Goal: Book appointment/travel/reservation

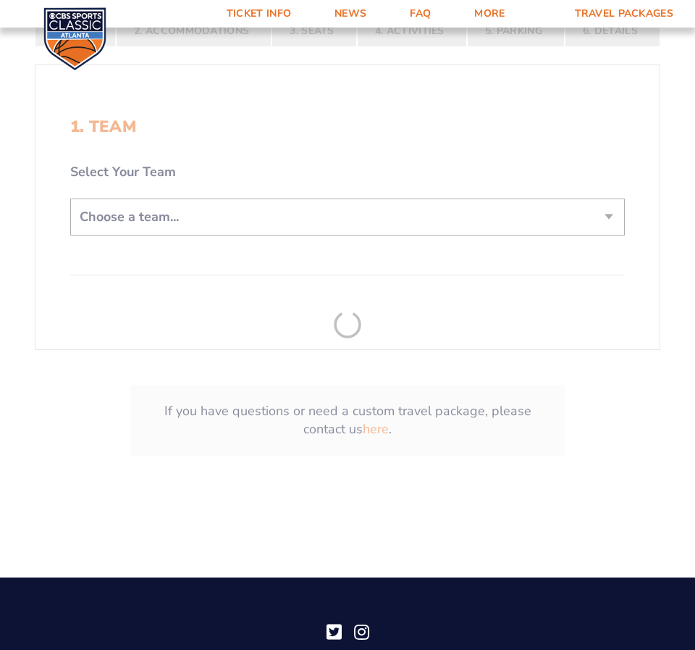
scroll to position [386, 0]
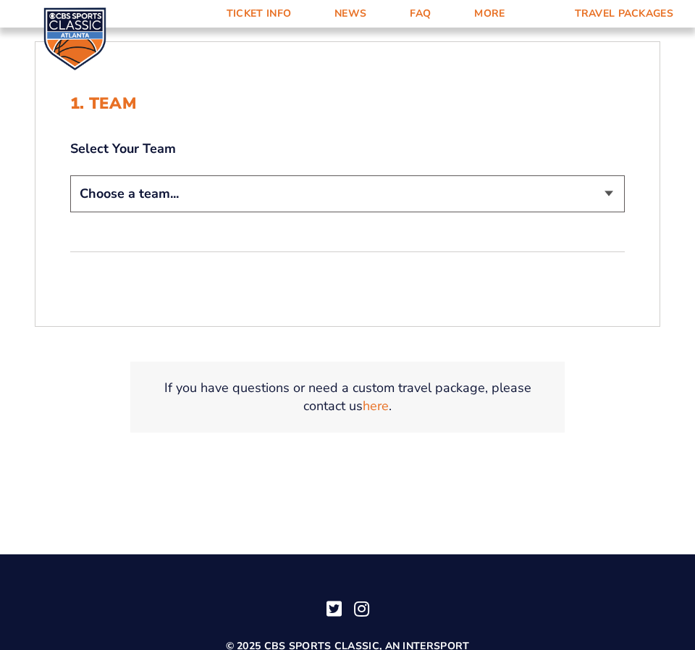
click at [602, 190] on select "Choose a team... [US_STATE] Wildcats [US_STATE] State Buckeyes [US_STATE] Tar H…" at bounding box center [347, 193] width 555 height 37
select select "12756"
click at [70, 175] on select "Choose a team... [US_STATE] Wildcats [US_STATE] State Buckeyes [US_STATE] Tar H…" at bounding box center [347, 193] width 555 height 37
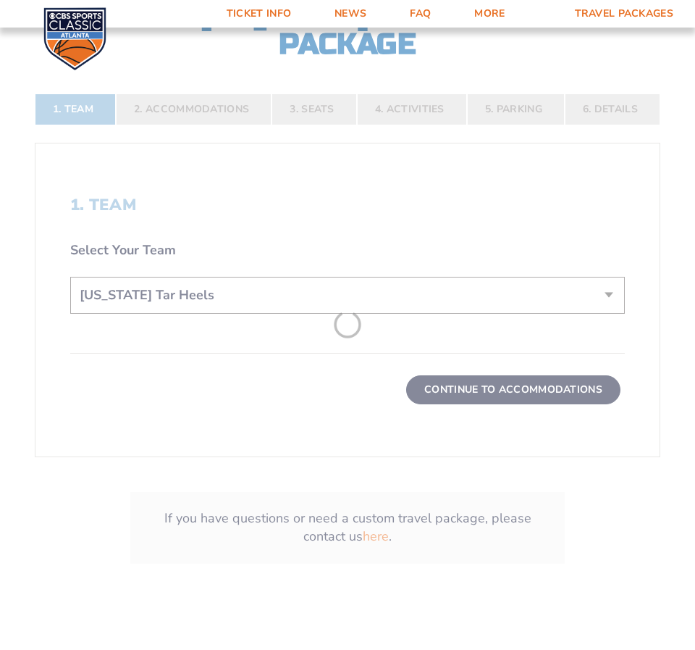
scroll to position [487, 0]
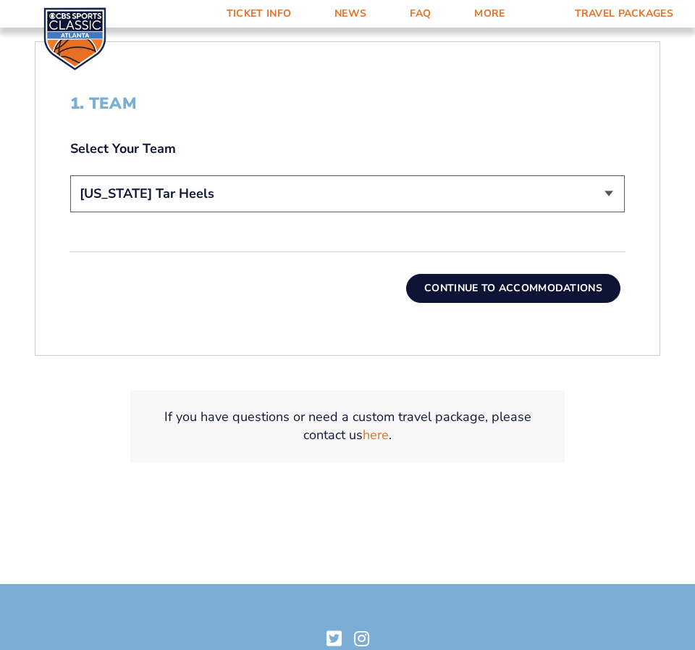
click at [536, 293] on button "Continue To Accommodations" at bounding box center [513, 288] width 214 height 29
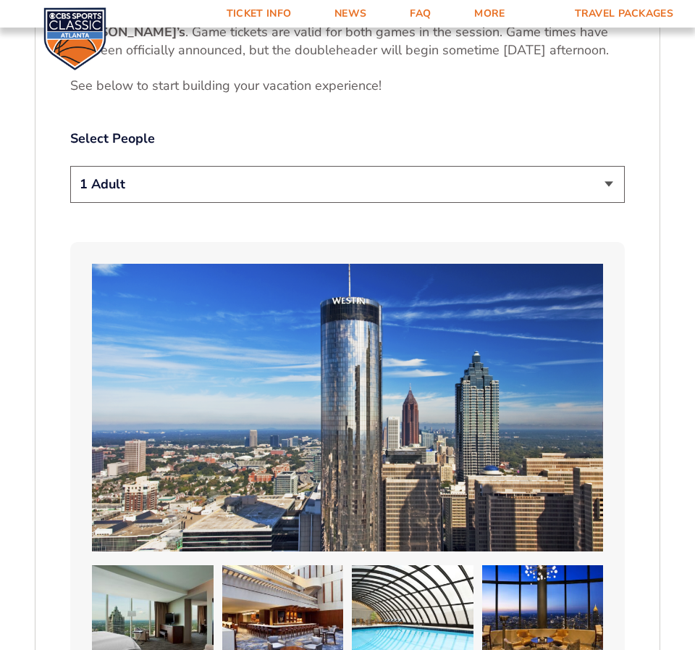
scroll to position [839, 0]
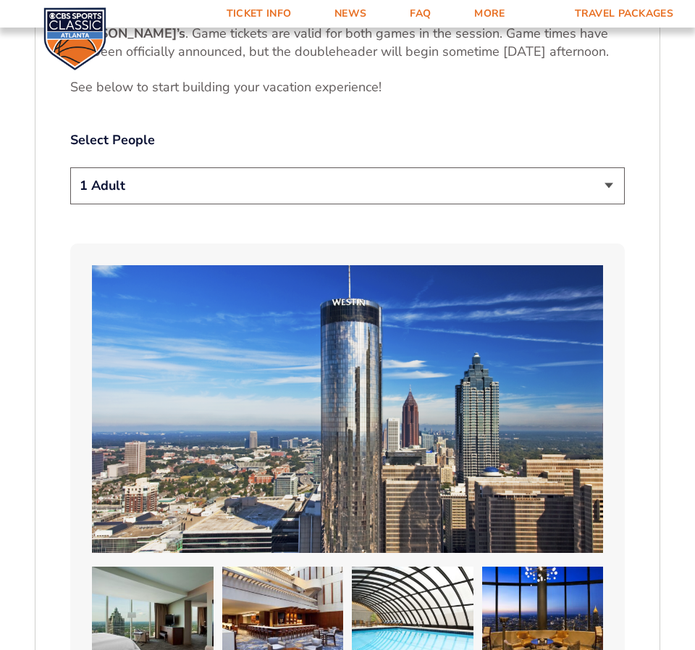
click at [613, 190] on select "1 Adult 2 Adults 3 Adults 4 Adults 2 Adults + 1 Child 2 Adults + 2 Children 2 A…" at bounding box center [347, 185] width 555 height 37
select select "2 Adults"
click at [70, 167] on select "1 Adult 2 Adults 3 Adults 4 Adults 2 Adults + 1 Child 2 Adults + 2 Children 2 A…" at bounding box center [347, 185] width 555 height 37
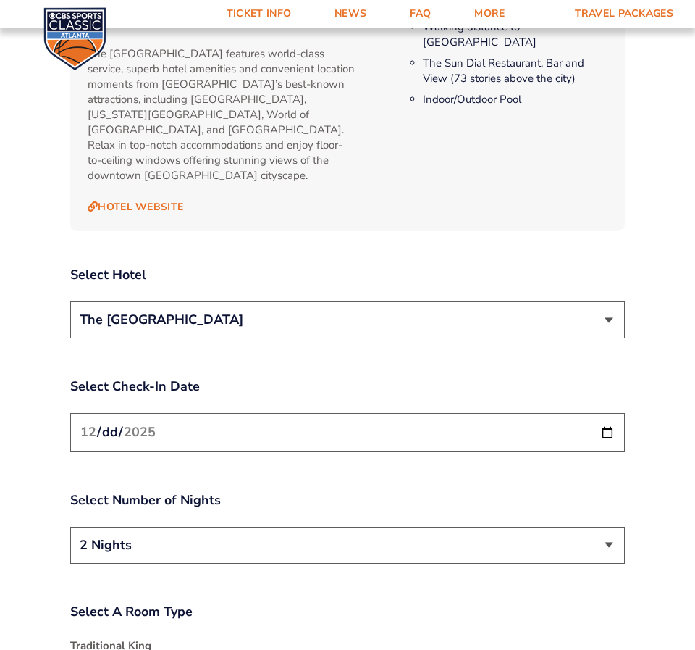
scroll to position [1611, 0]
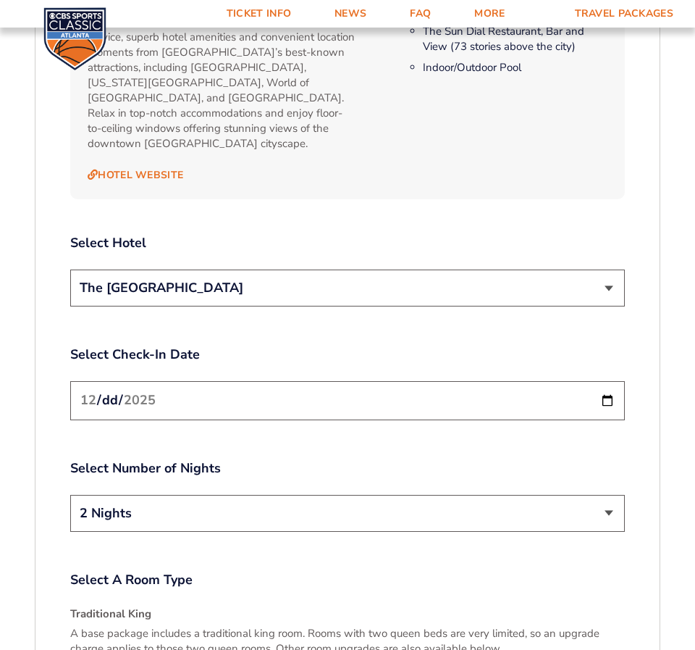
click at [608, 276] on select "The [GEOGRAPHIC_DATA]" at bounding box center [347, 287] width 555 height 37
click at [606, 392] on input "[DATE]" at bounding box center [347, 400] width 555 height 38
click at [319, 459] on label "Select Number of Nights" at bounding box center [347, 468] width 555 height 18
click at [604, 497] on select "2 Nights 3 Nights" at bounding box center [347, 513] width 555 height 37
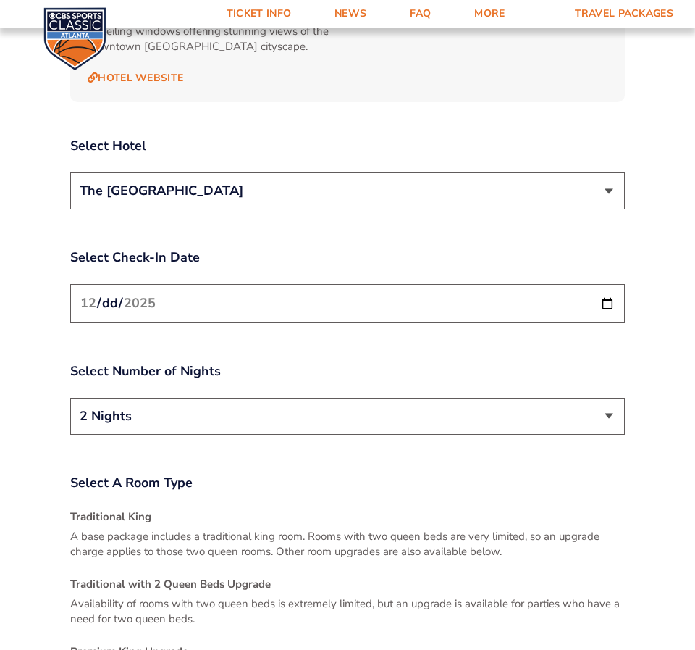
scroll to position [1659, 0]
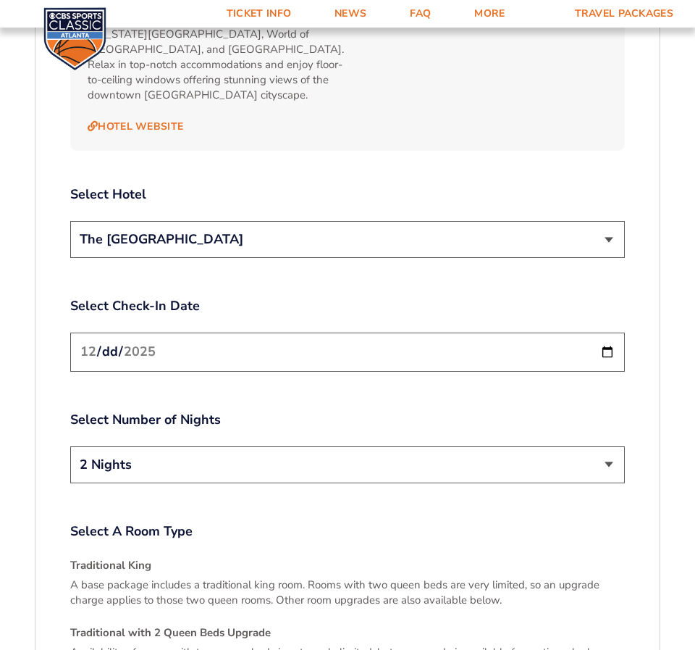
click at [605, 332] on input "[DATE]" at bounding box center [347, 351] width 555 height 38
click at [600, 447] on select "2 Nights 3 Nights" at bounding box center [347, 464] width 555 height 37
click at [583, 411] on label "Select Number of Nights" at bounding box center [347, 420] width 555 height 18
click at [605, 337] on input "[DATE]" at bounding box center [347, 351] width 555 height 38
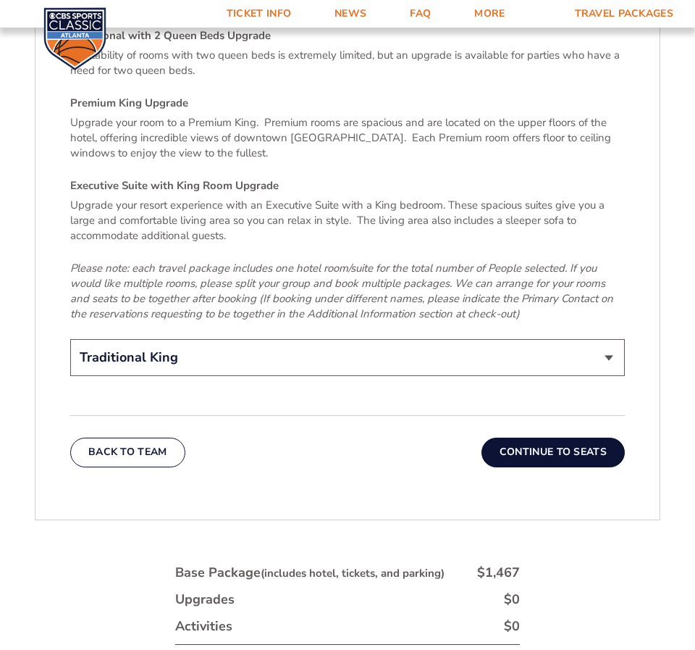
scroll to position [2287, 0]
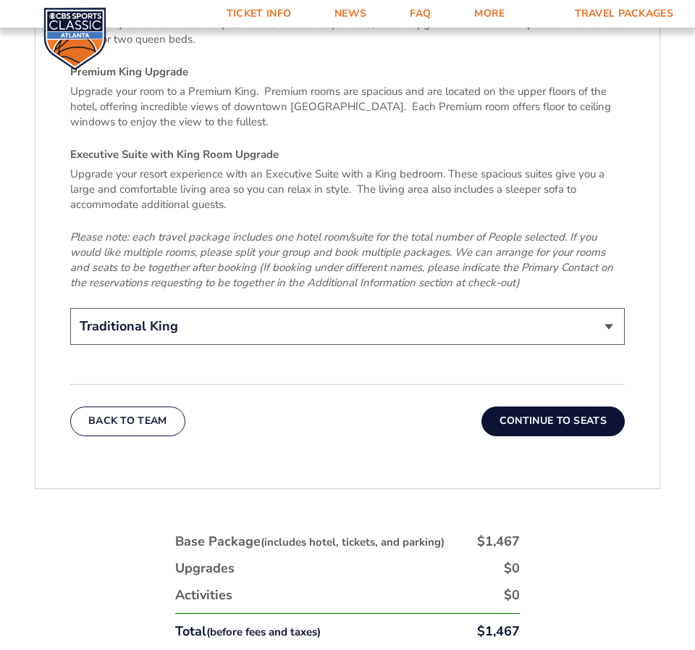
click at [610, 308] on select "Traditional King Traditional with 2 Queen Beds Upgrade (+$45 per night) Premium…" at bounding box center [347, 326] width 555 height 37
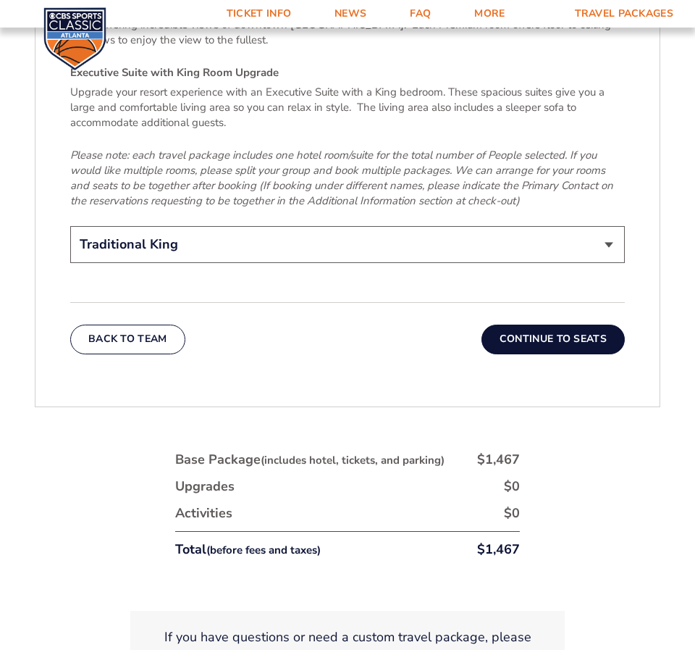
scroll to position [2364, 0]
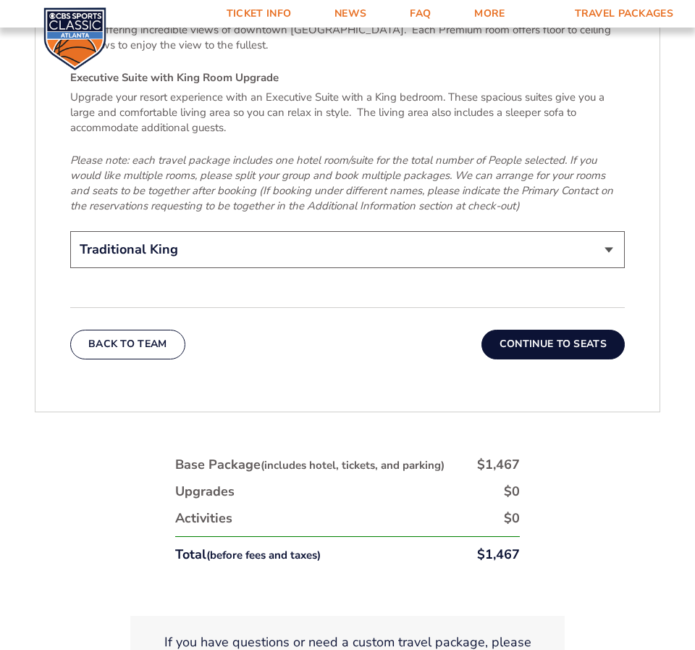
click at [612, 238] on select "Traditional King Traditional with 2 Queen Beds Upgrade (+$45 per night) Premium…" at bounding box center [347, 249] width 555 height 37
click at [563, 330] on button "Continue To Seats" at bounding box center [553, 344] width 143 height 29
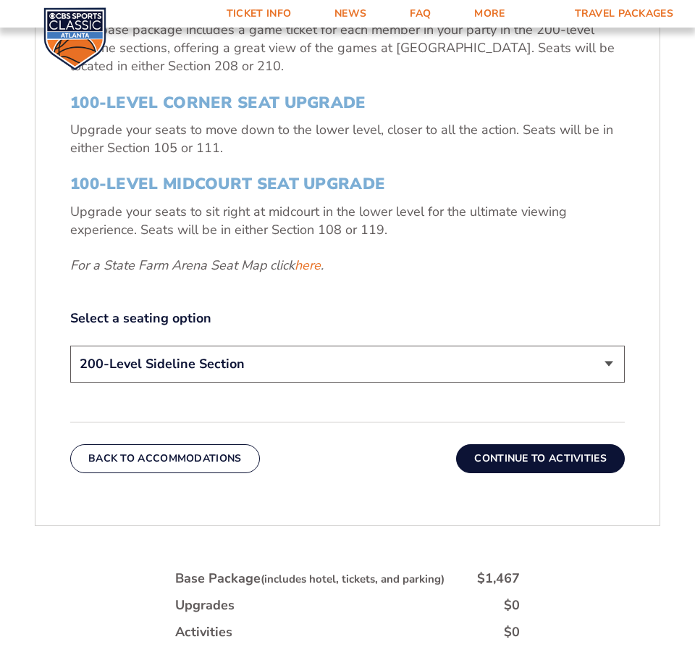
scroll to position [645, 0]
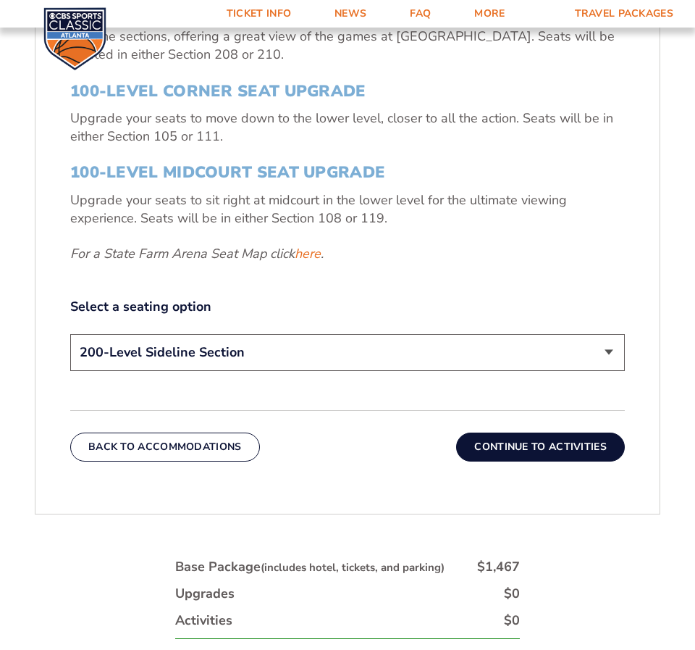
click at [604, 351] on select "200-Level Sideline Section 100-Level Corner Seat Upgrade (+$120 per person) 100…" at bounding box center [347, 352] width 555 height 37
click at [604, 350] on select "200-Level Sideline Section 100-Level Corner Seat Upgrade (+$120 per person) 100…" at bounding box center [347, 352] width 555 height 37
click at [534, 448] on button "Continue To Activities" at bounding box center [540, 446] width 169 height 29
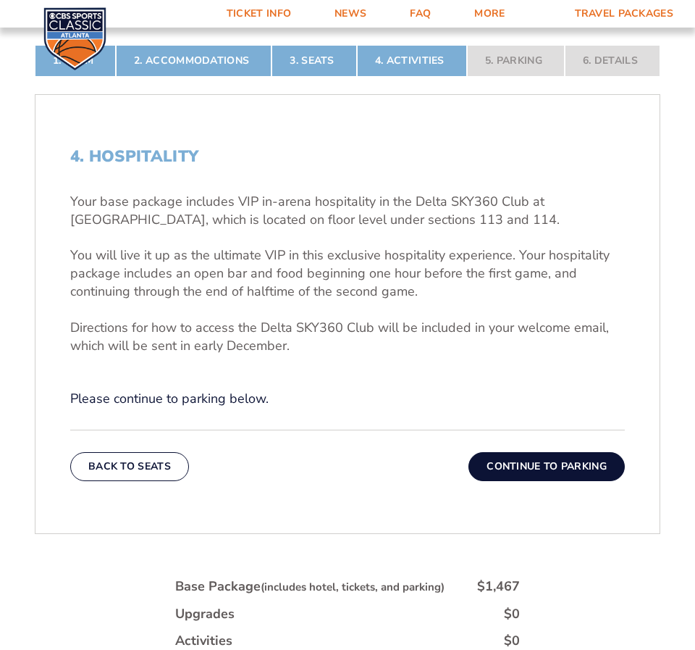
scroll to position [548, 0]
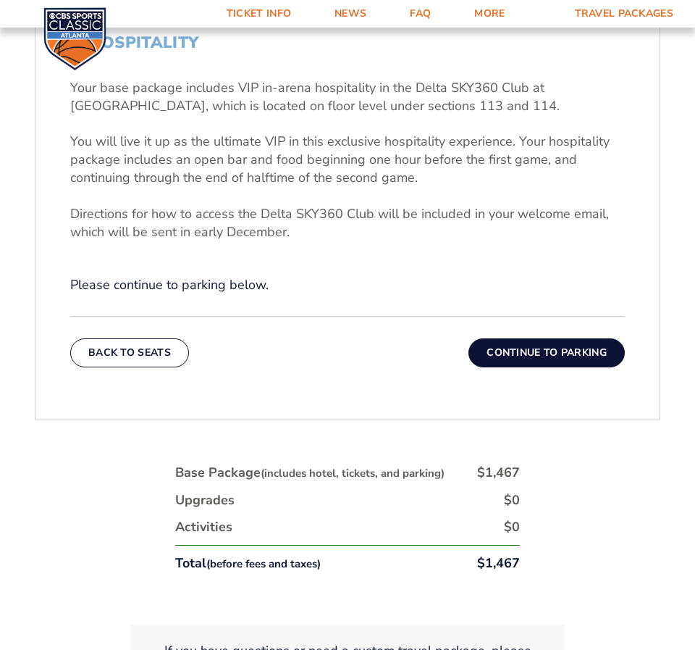
click at [548, 358] on button "Continue To Parking" at bounding box center [547, 352] width 156 height 29
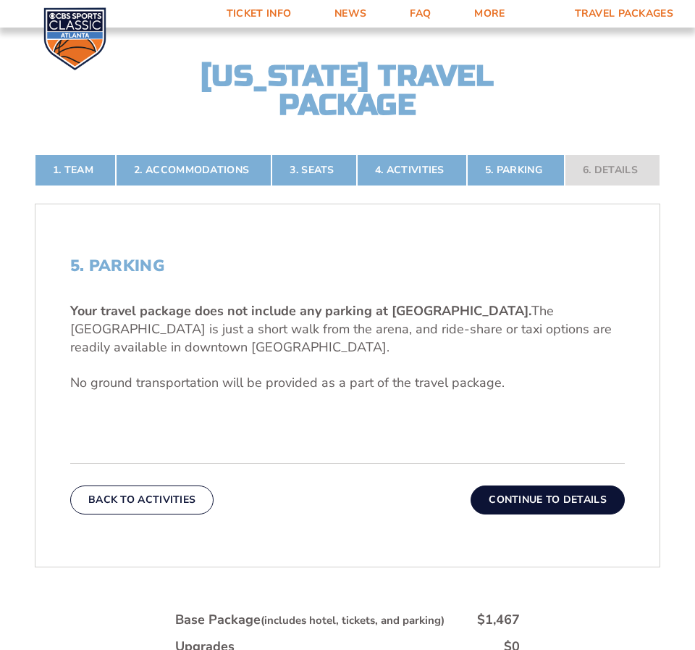
scroll to position [307, 0]
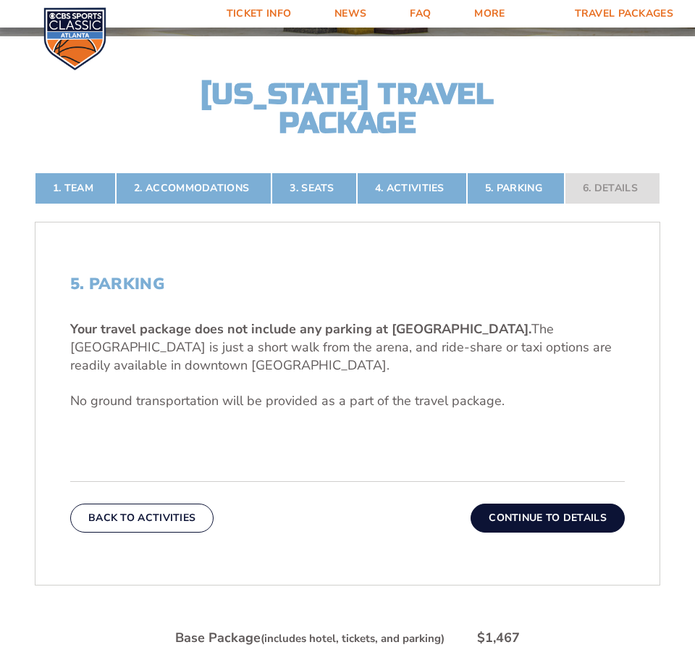
click at [540, 506] on button "Continue To Details" at bounding box center [548, 517] width 154 height 29
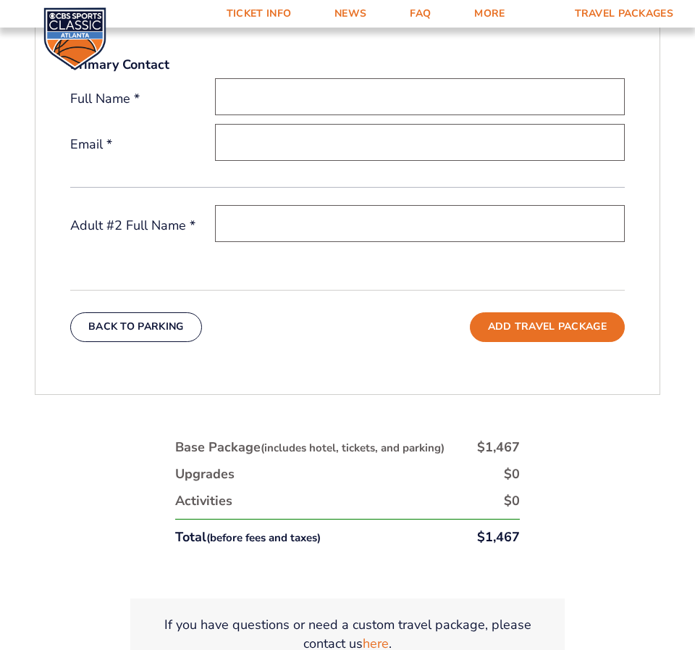
scroll to position [597, 0]
